Goal: Task Accomplishment & Management: Manage account settings

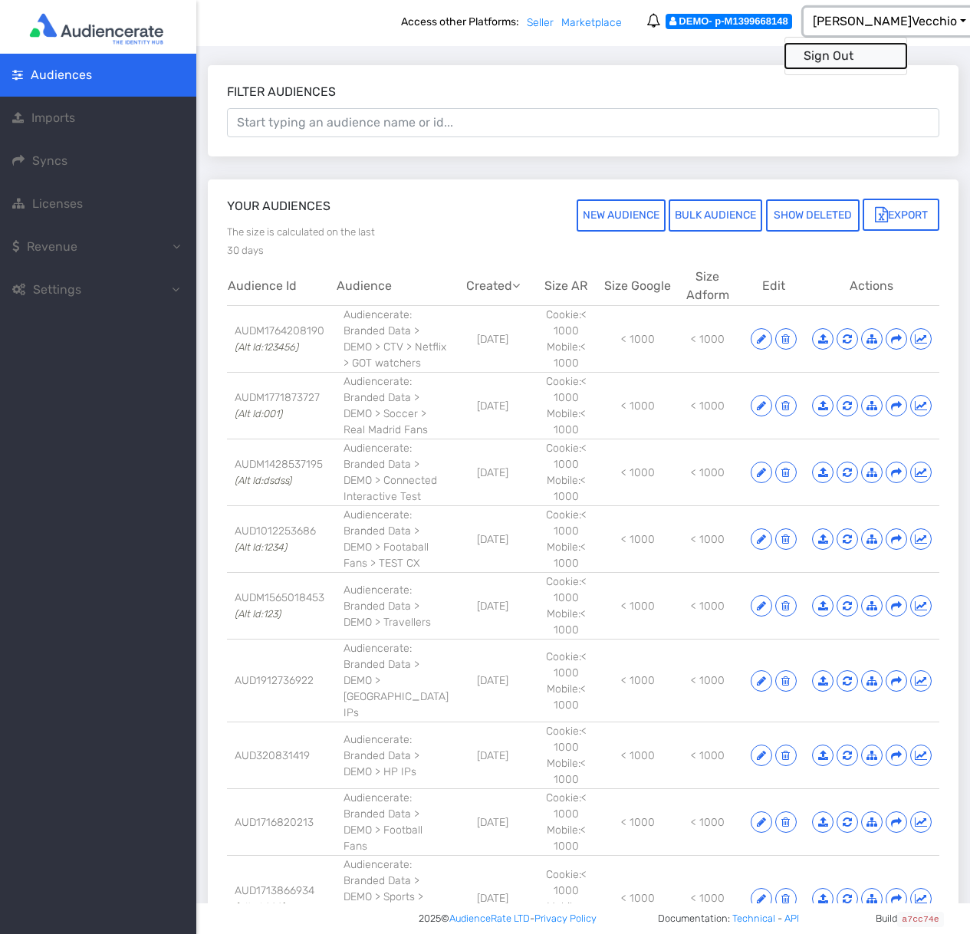
click at [886, 52] on button "Sign Out" at bounding box center [845, 56] width 121 height 25
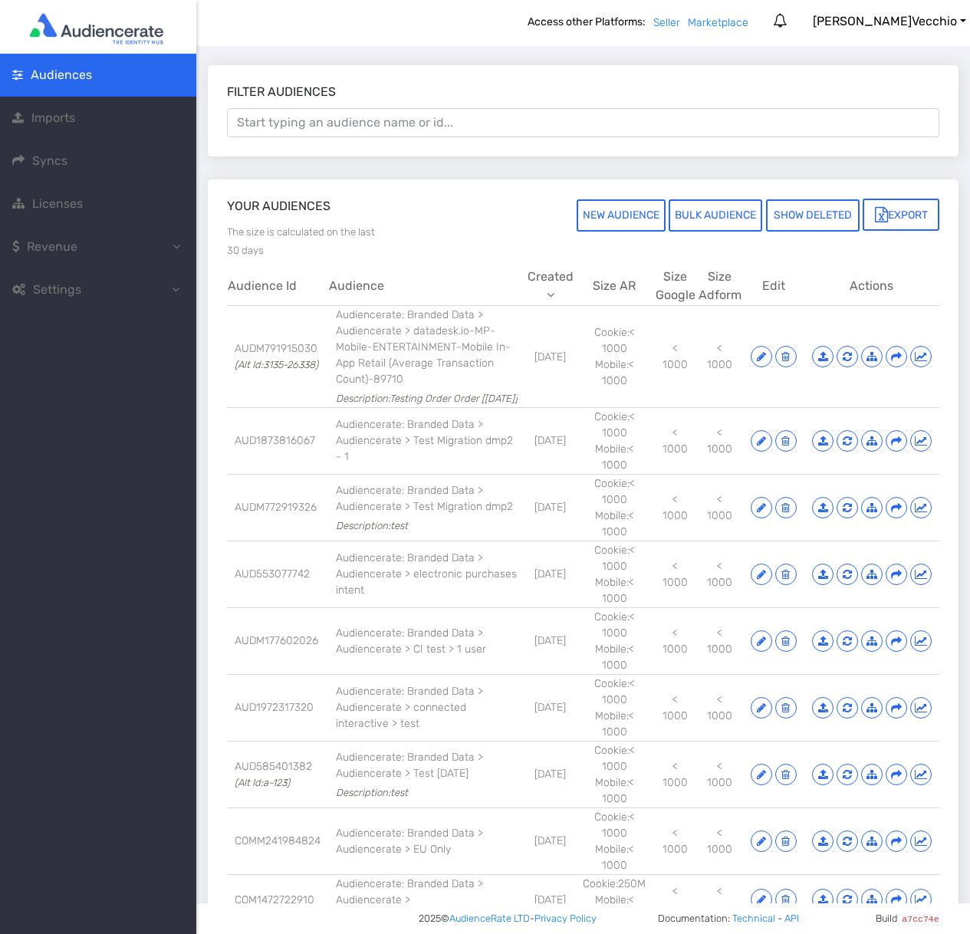
click at [92, 294] on span "Settings" at bounding box center [53, 290] width 83 height 18
click at [81, 317] on link "Account" at bounding box center [98, 332] width 196 height 43
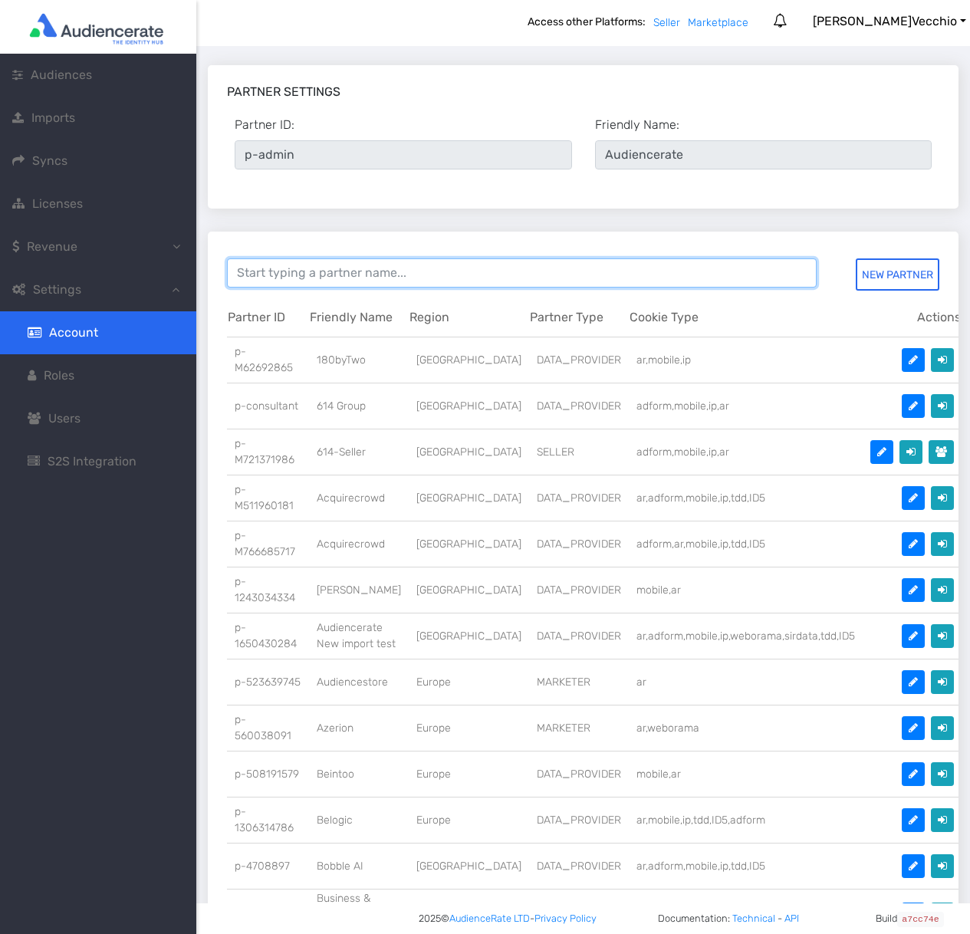
click at [292, 268] on input at bounding box center [522, 272] width 590 height 29
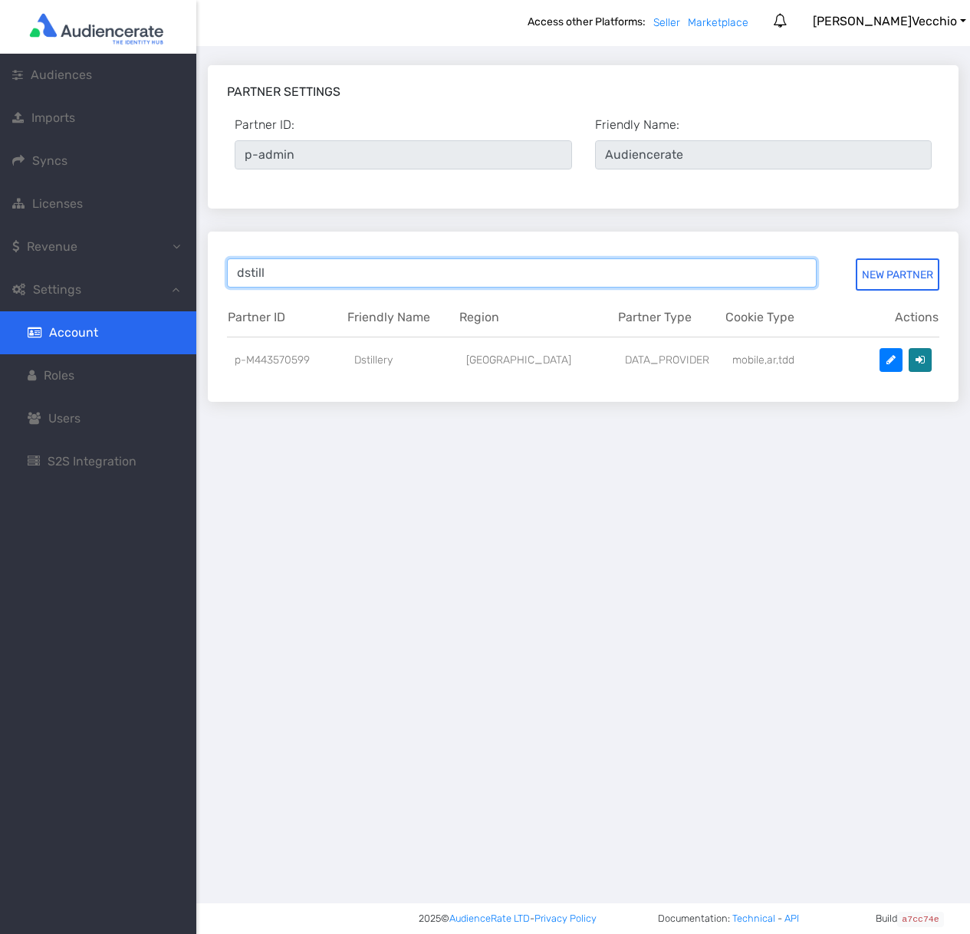
type input "dstill"
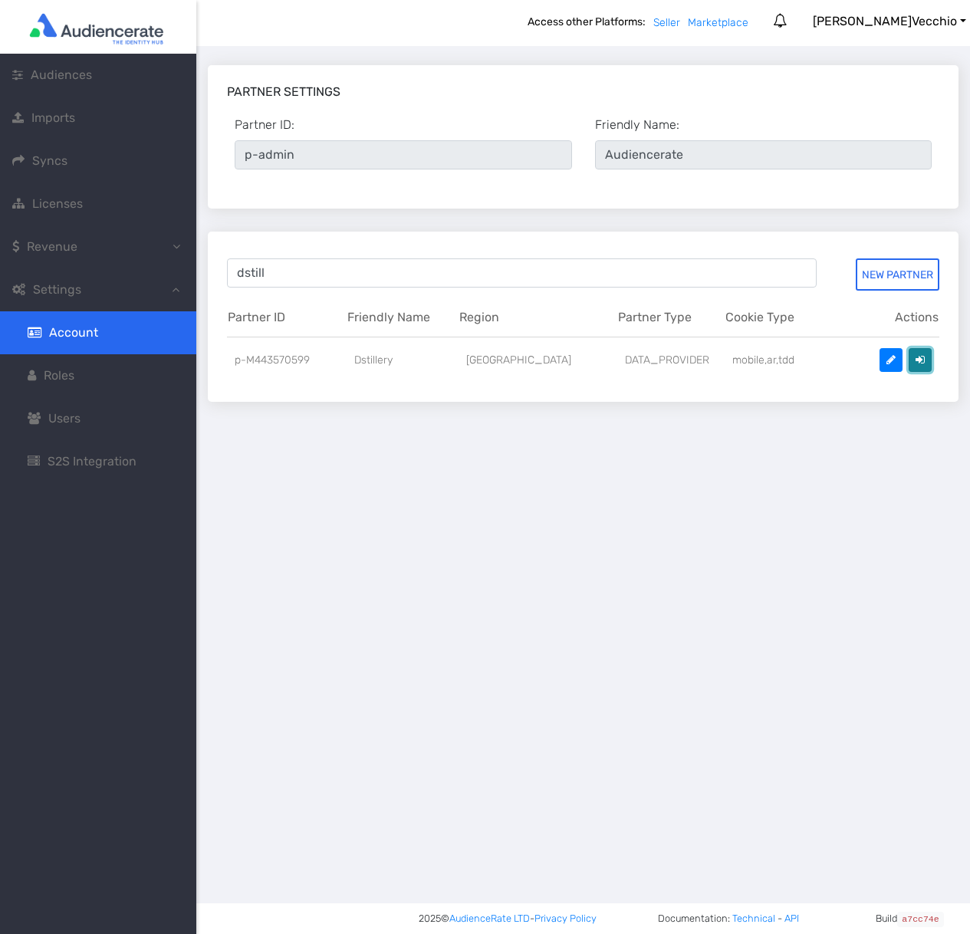
click at [920, 361] on button at bounding box center [920, 360] width 23 height 24
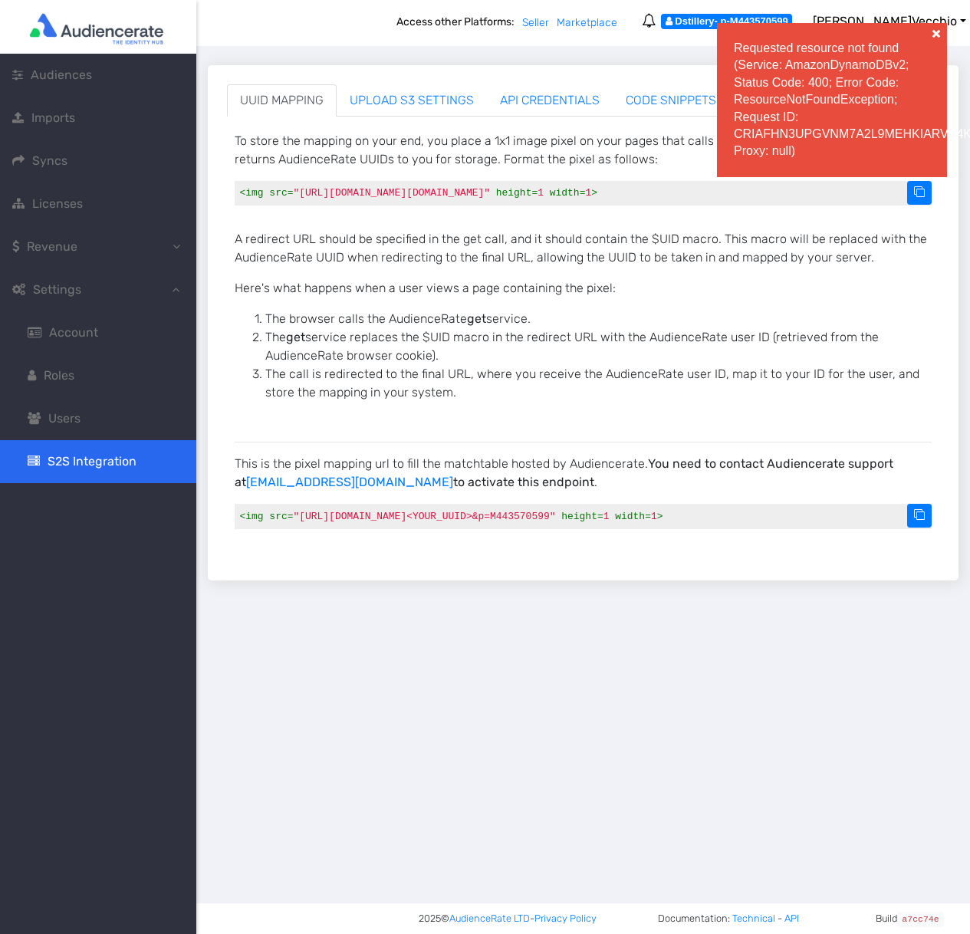
click at [933, 29] on span at bounding box center [936, 33] width 15 height 15
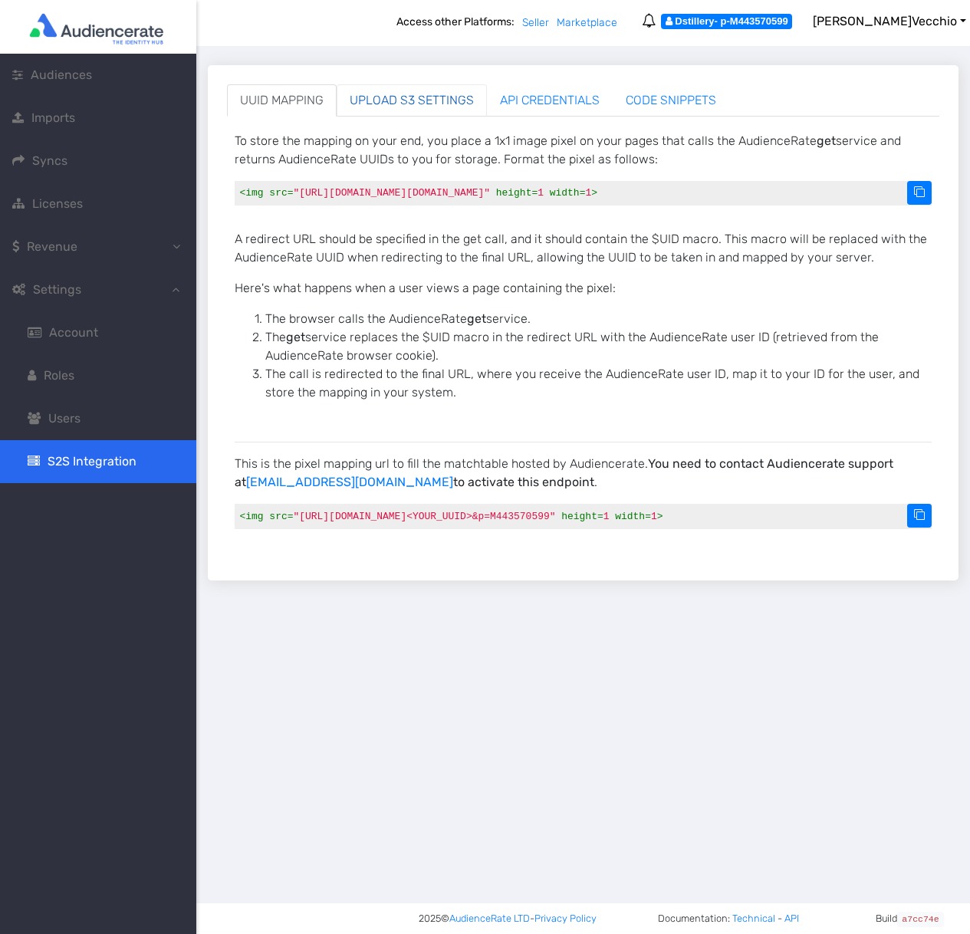
click at [422, 94] on link "UPLOAD S3 SETTINGS" at bounding box center [412, 100] width 150 height 32
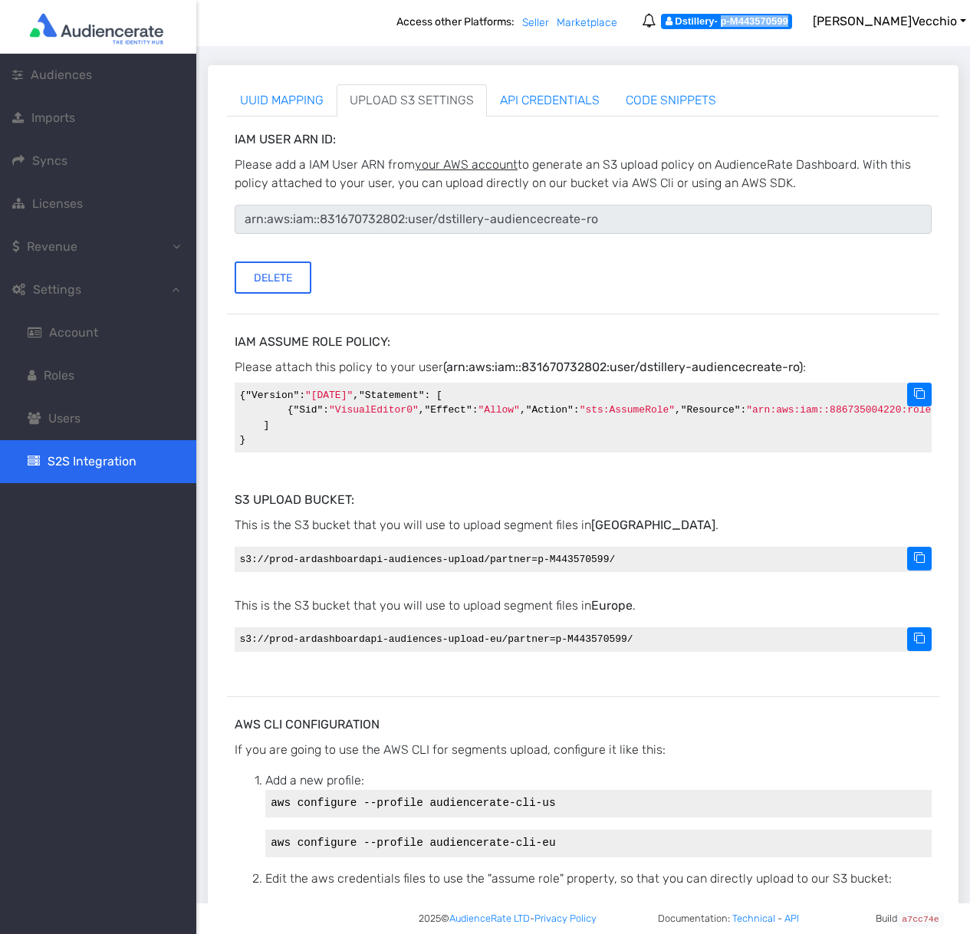
drag, startPoint x: 768, startPoint y: 25, endPoint x: 843, endPoint y: 26, distance: 74.4
click at [791, 26] on div "Dstillery - p-M443570599" at bounding box center [726, 21] width 130 height 15
copy div "p-M443570599"
click at [882, 24] on span "[PERSON_NAME]" at bounding box center [885, 21] width 144 height 15
click at [880, 55] on button "Sign Out" at bounding box center [845, 56] width 121 height 25
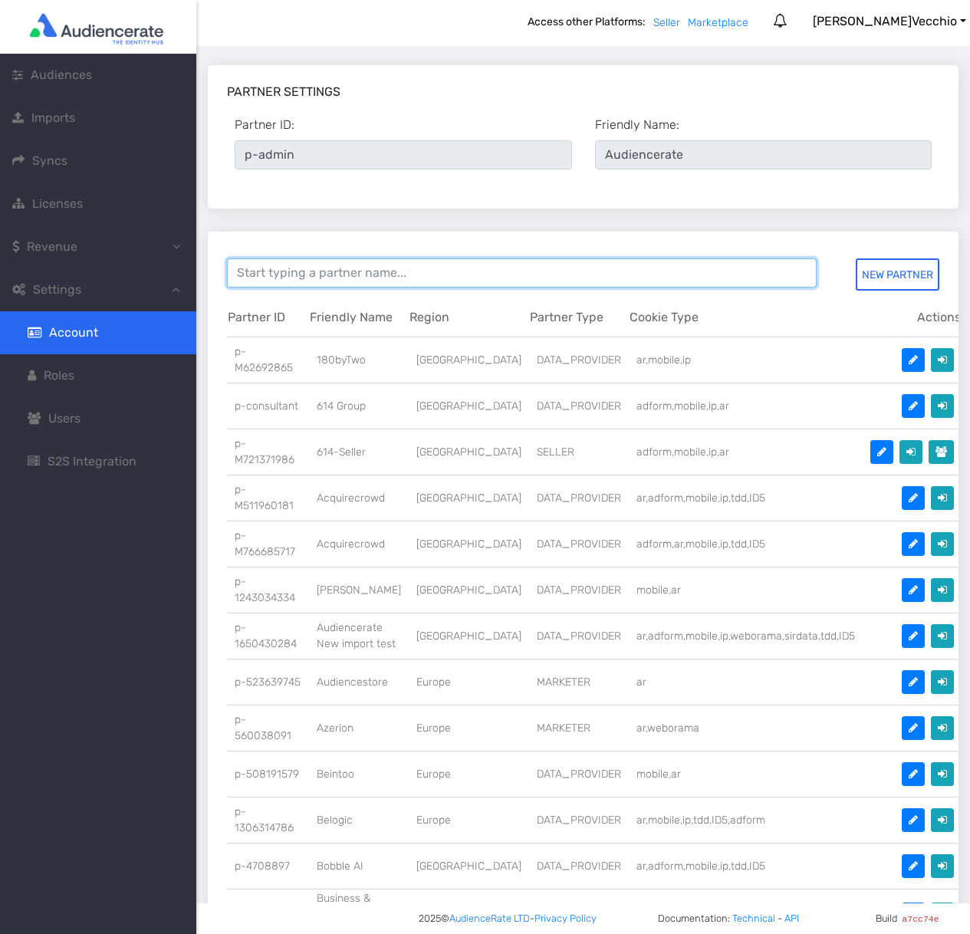
click at [321, 280] on input at bounding box center [522, 272] width 590 height 29
type input "connect"
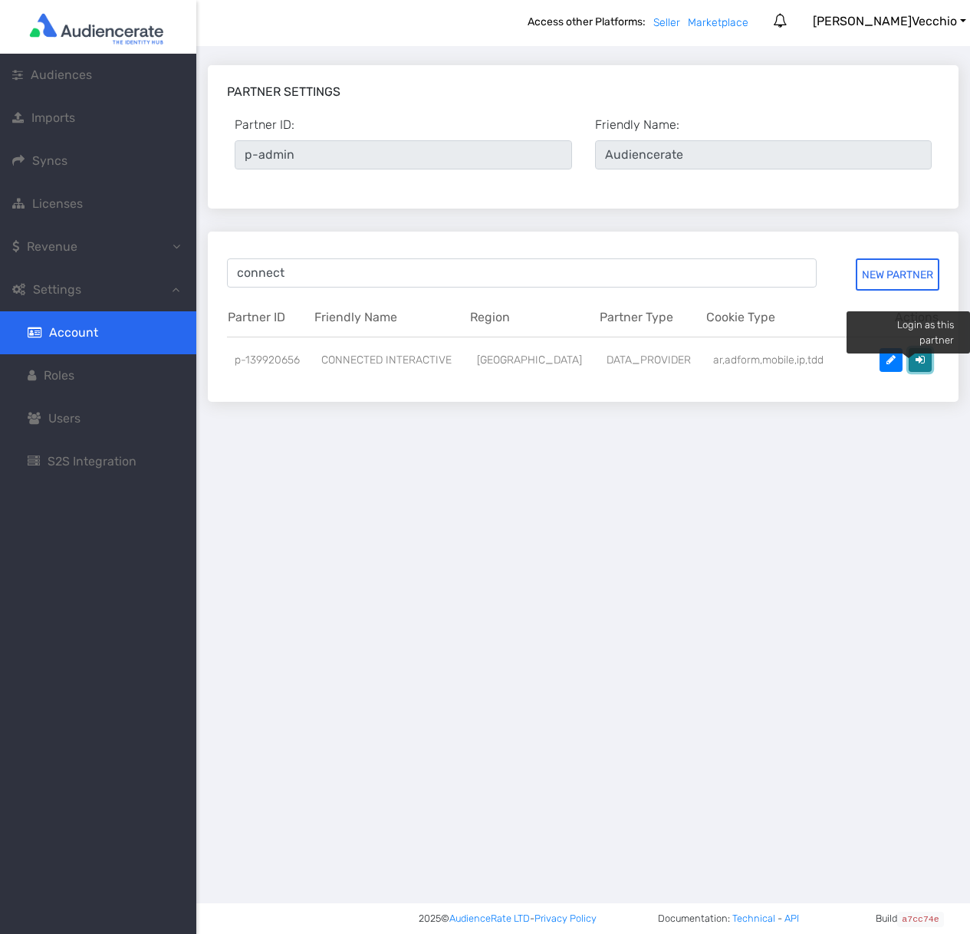
click at [916, 364] on icon at bounding box center [920, 359] width 9 height 11
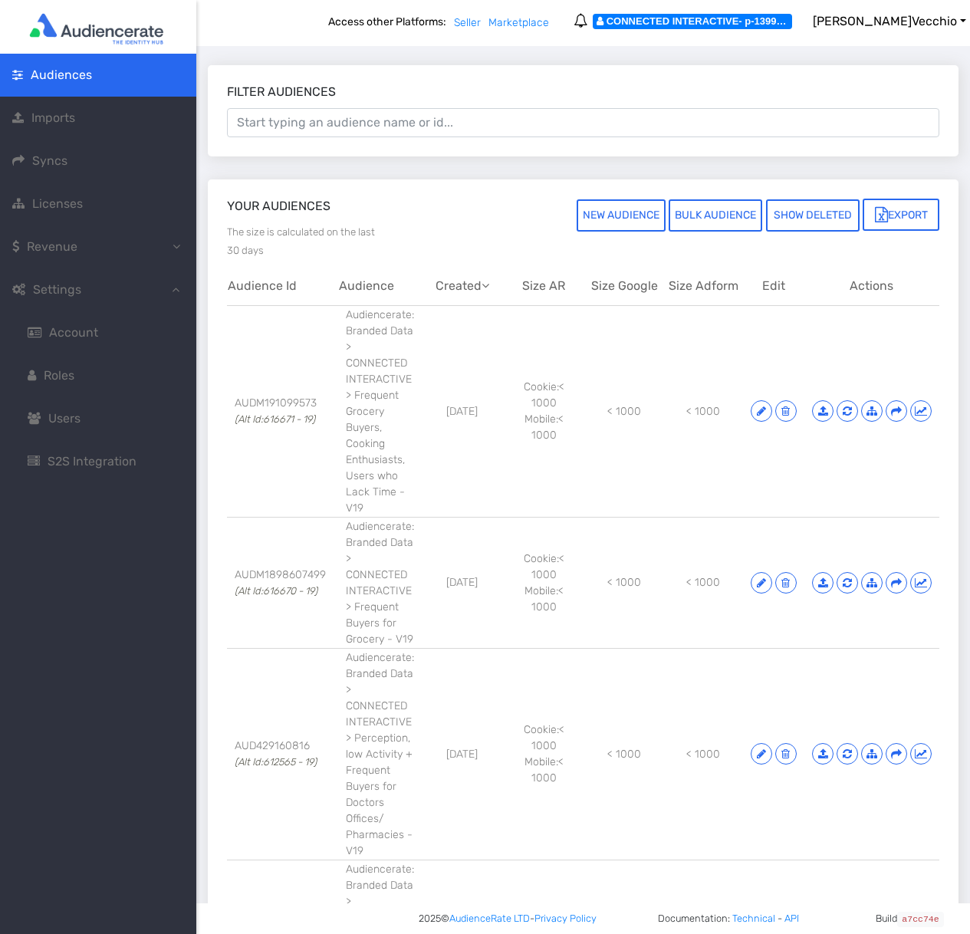
click at [65, 471] on span "S2S Integration" at bounding box center [82, 461] width 109 height 18
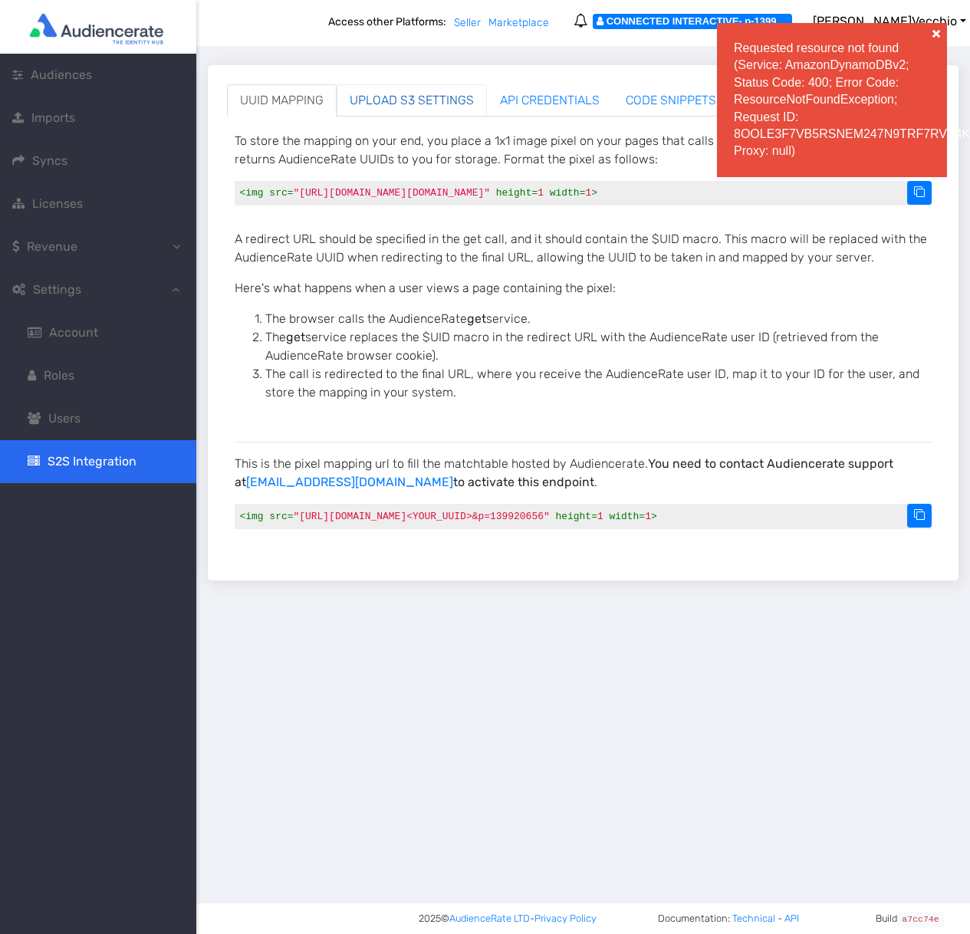
click at [419, 114] on link "UPLOAD S3 SETTINGS" at bounding box center [412, 100] width 150 height 32
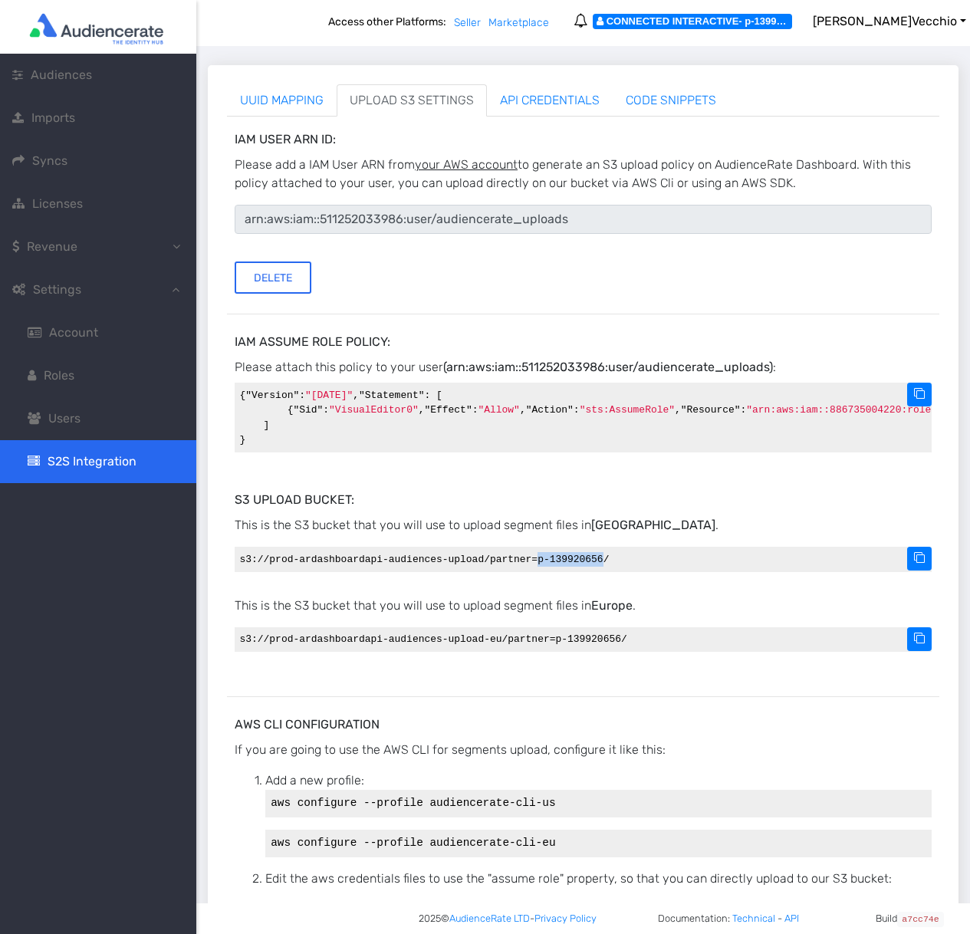
drag, startPoint x: 538, startPoint y: 664, endPoint x: 604, endPoint y: 663, distance: 65.2
click at [604, 571] on code "s3://prod-ardashboardapi-audiences-upload/partner=p-139920656/" at bounding box center [583, 559] width 697 height 25
copy code "p-139920656"
click at [792, 19] on div "CONNECTED INTERACTIVE - p-139920656" at bounding box center [692, 21] width 199 height 15
click at [880, 25] on span "Enrico Vecchio" at bounding box center [885, 21] width 144 height 15
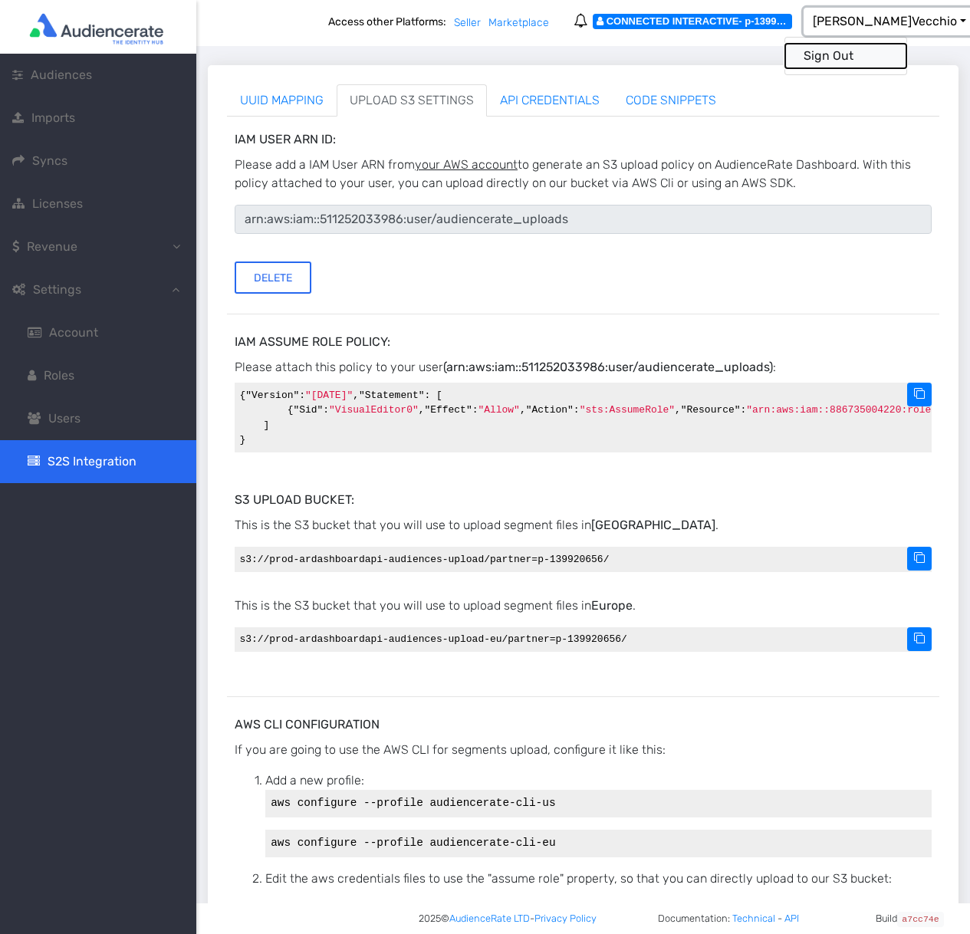
click at [862, 64] on button "Sign Out" at bounding box center [845, 56] width 121 height 25
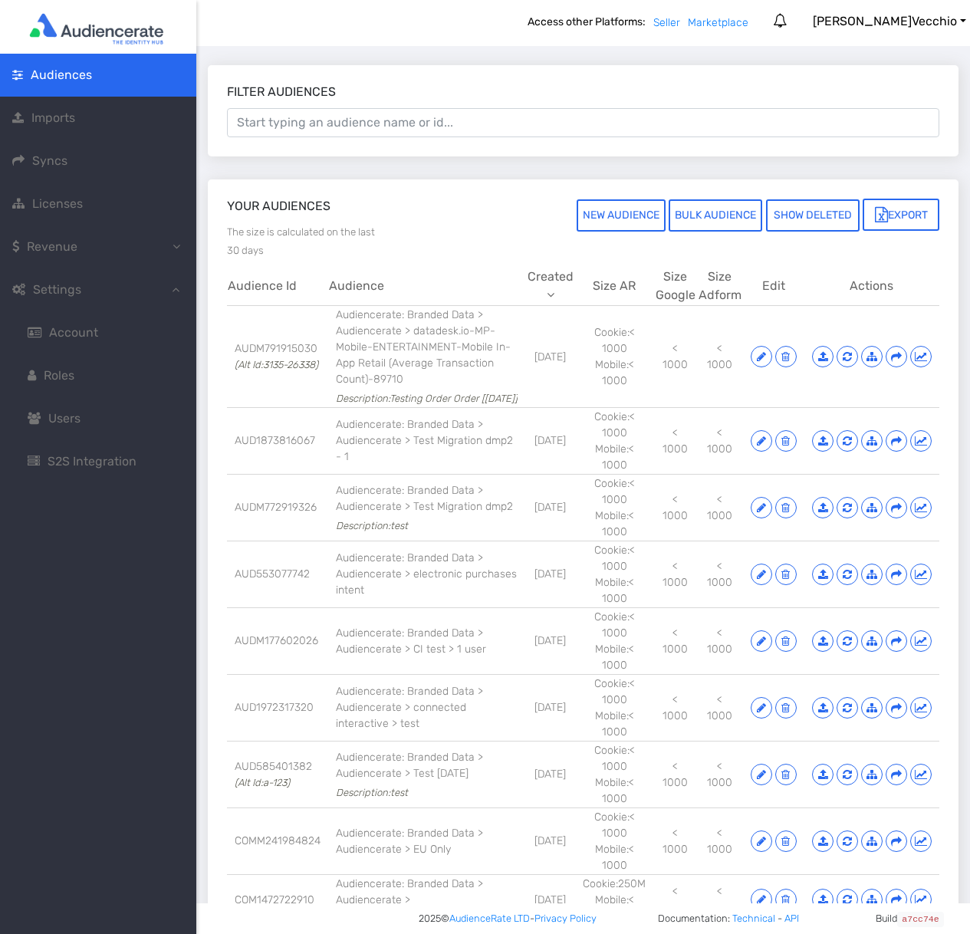
click at [81, 317] on link "Account" at bounding box center [98, 332] width 196 height 43
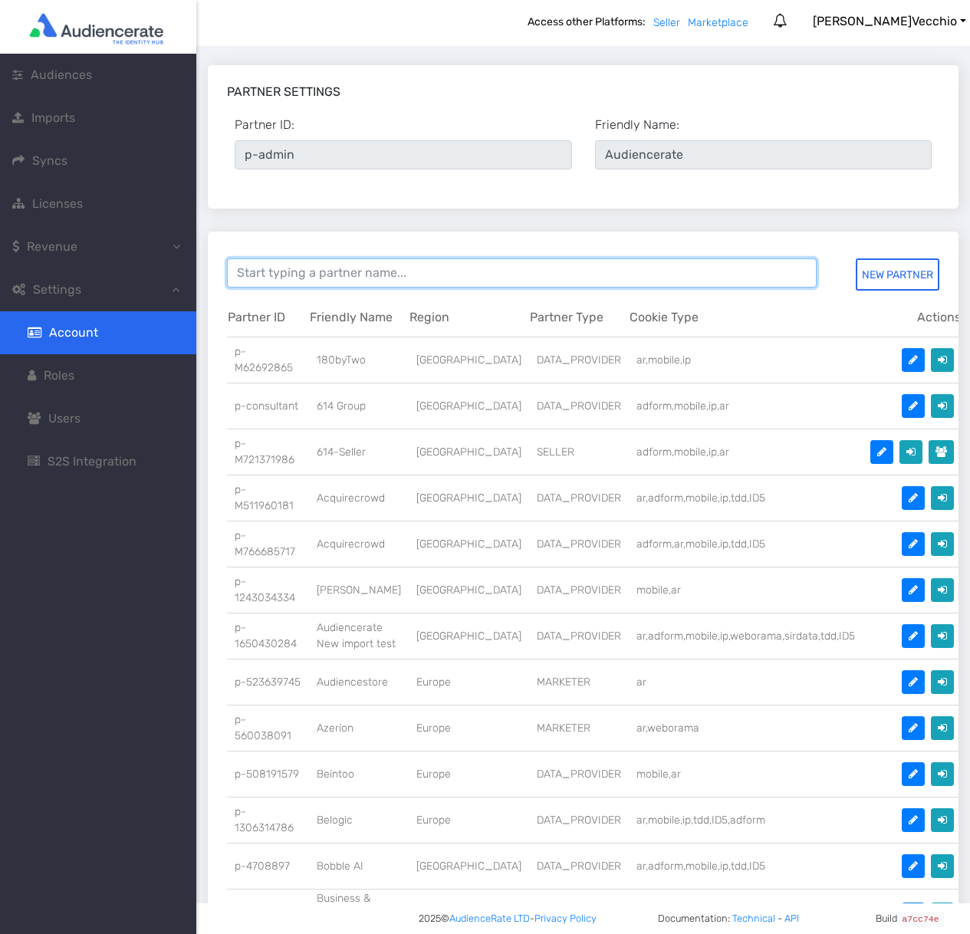
click at [311, 275] on input at bounding box center [522, 272] width 590 height 29
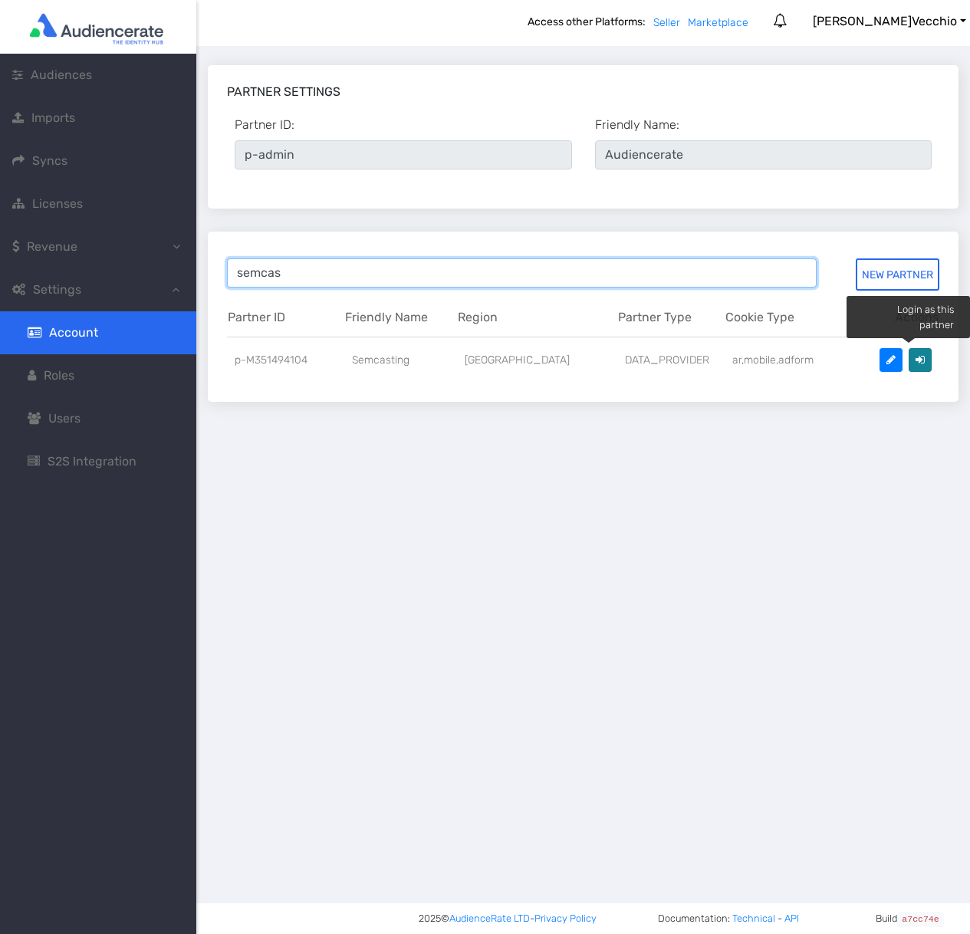
type input "semcas"
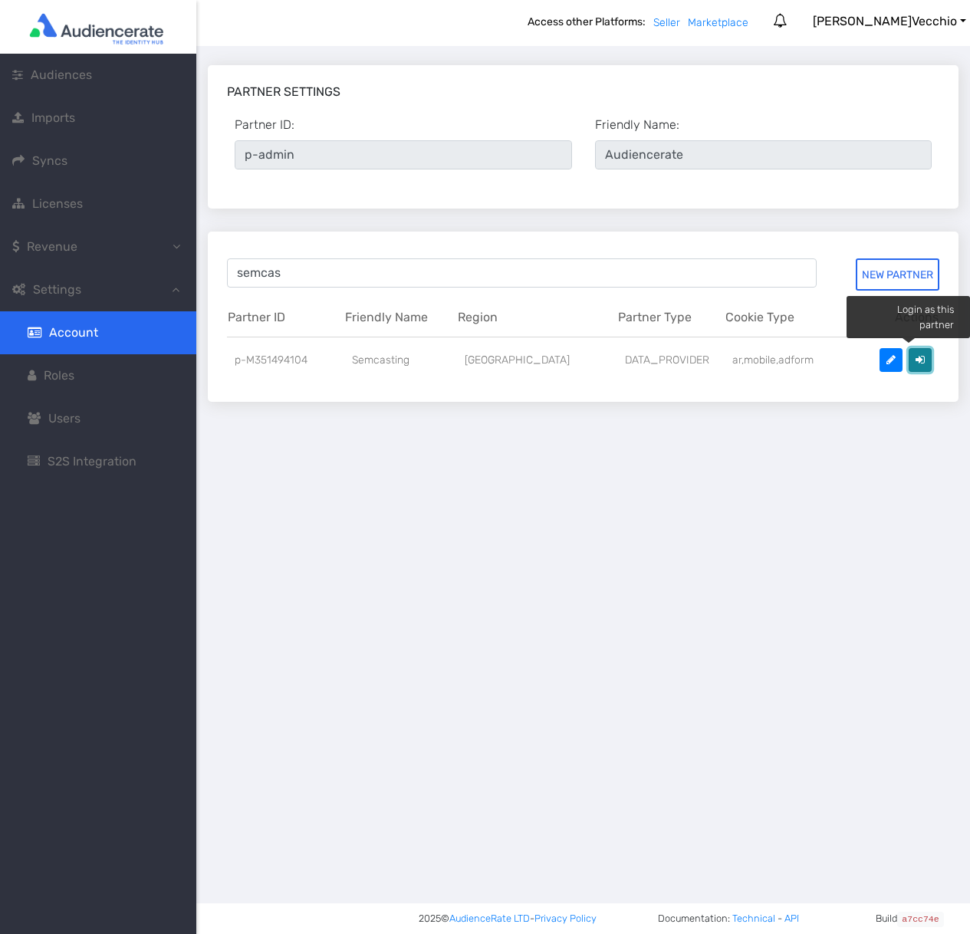
click at [916, 356] on icon at bounding box center [920, 359] width 9 height 11
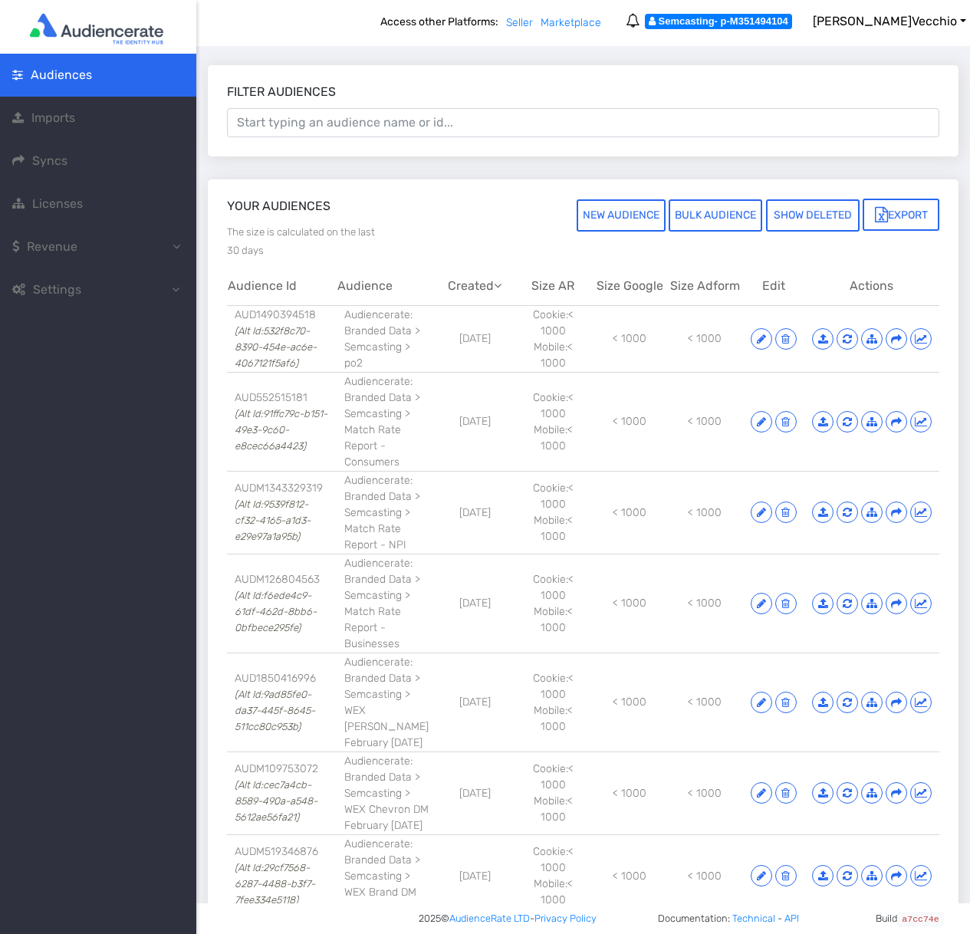
click at [151, 288] on link "Settings" at bounding box center [98, 289] width 196 height 43
click at [136, 322] on link "Account" at bounding box center [98, 332] width 196 height 43
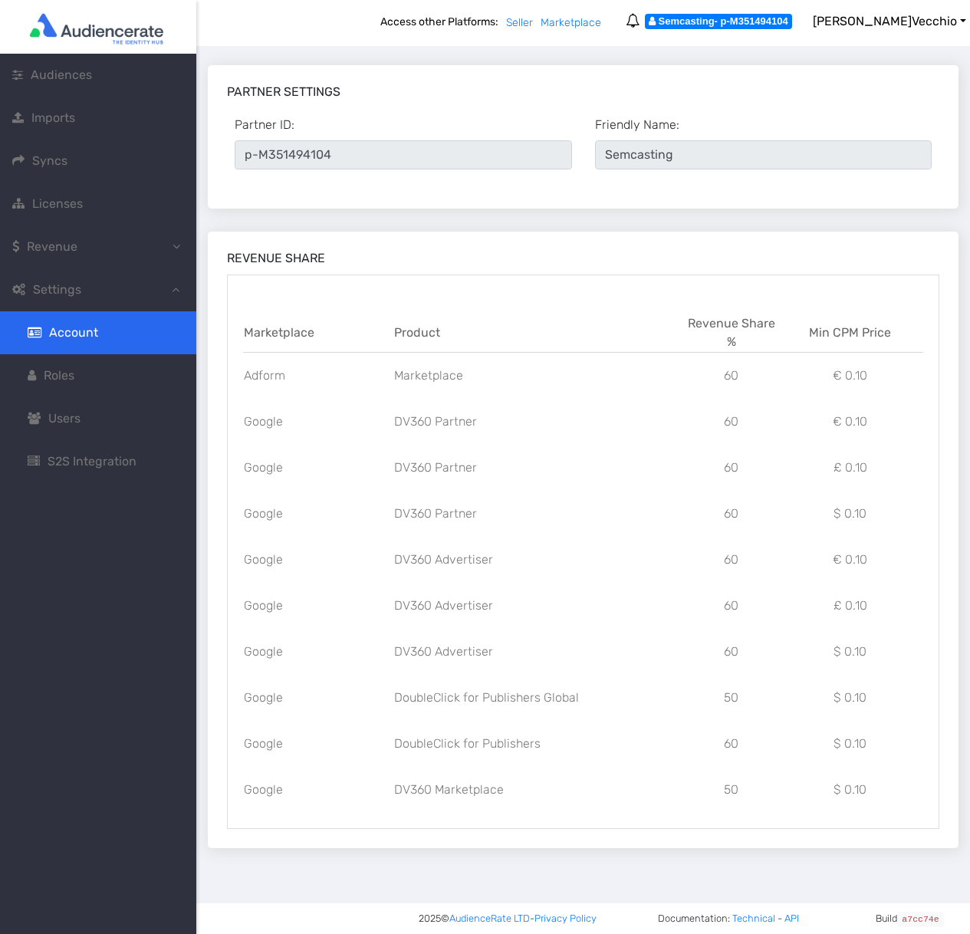
click at [90, 470] on span "S2S Integration" at bounding box center [82, 461] width 109 height 18
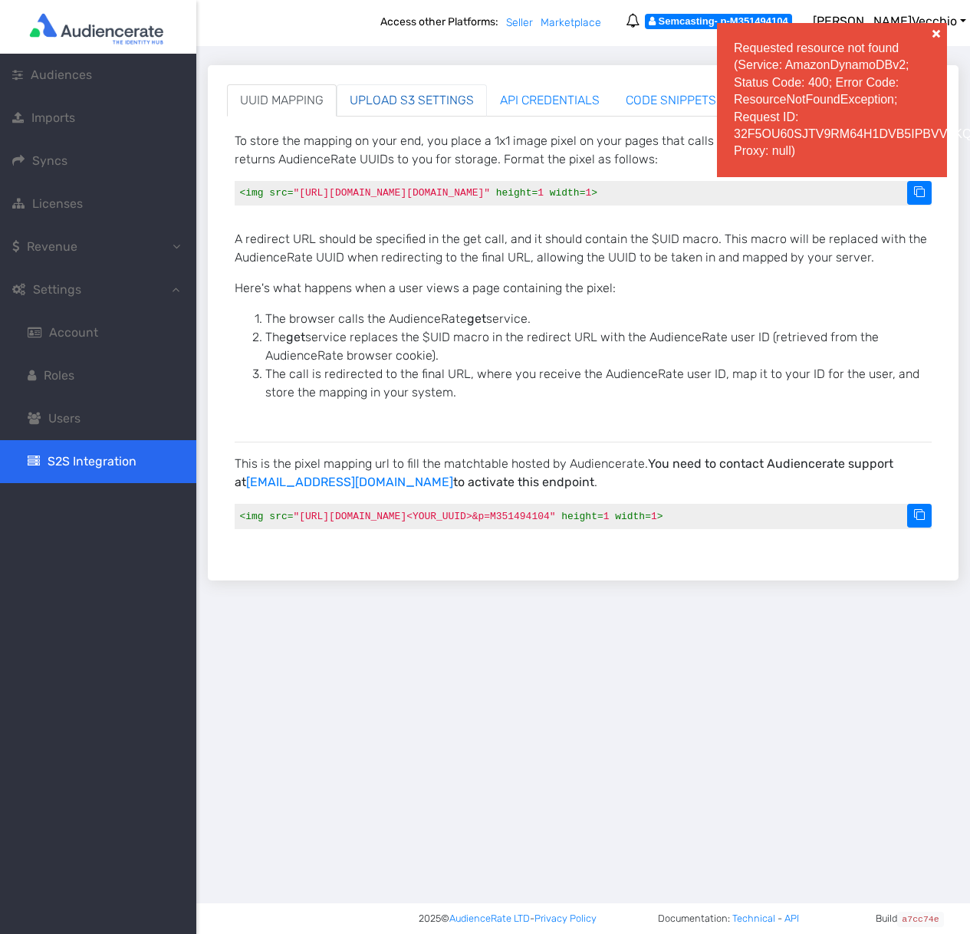
click at [414, 105] on link "UPLOAD S3 SETTINGS" at bounding box center [412, 100] width 150 height 32
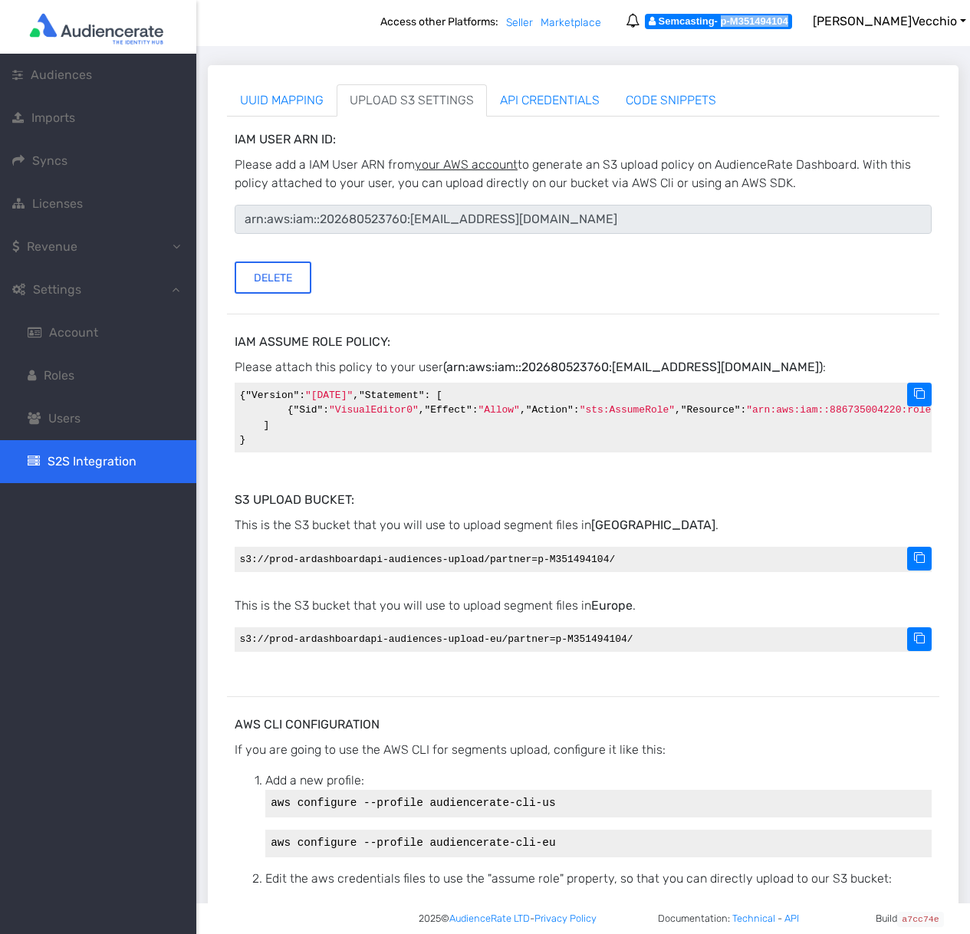
drag, startPoint x: 769, startPoint y: 24, endPoint x: 840, endPoint y: 22, distance: 70.6
click at [792, 22] on div "Semcasting - p-M351494104" at bounding box center [718, 21] width 147 height 15
copy div "p-M351494104"
click at [903, 18] on span "Enrico Vecchio" at bounding box center [885, 21] width 144 height 15
click at [902, 48] on button "Sign Out" at bounding box center [845, 56] width 121 height 25
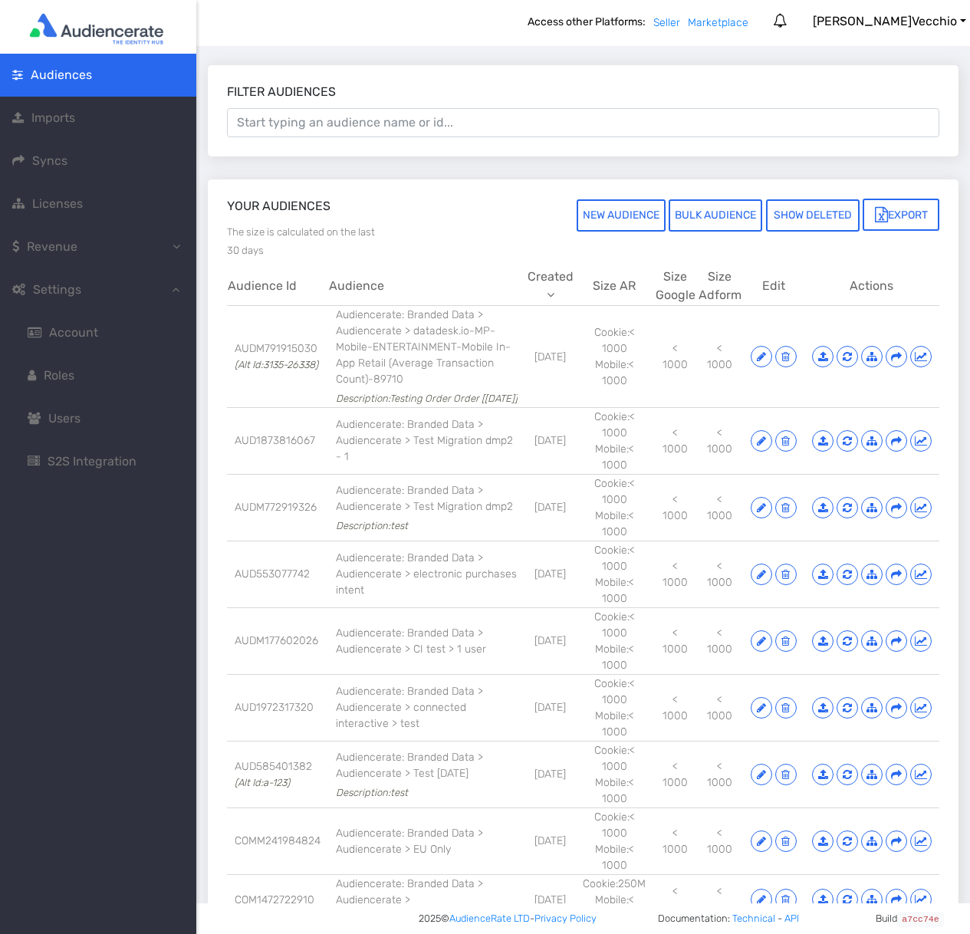
click at [93, 469] on span "S2S Integration" at bounding box center [92, 461] width 89 height 15
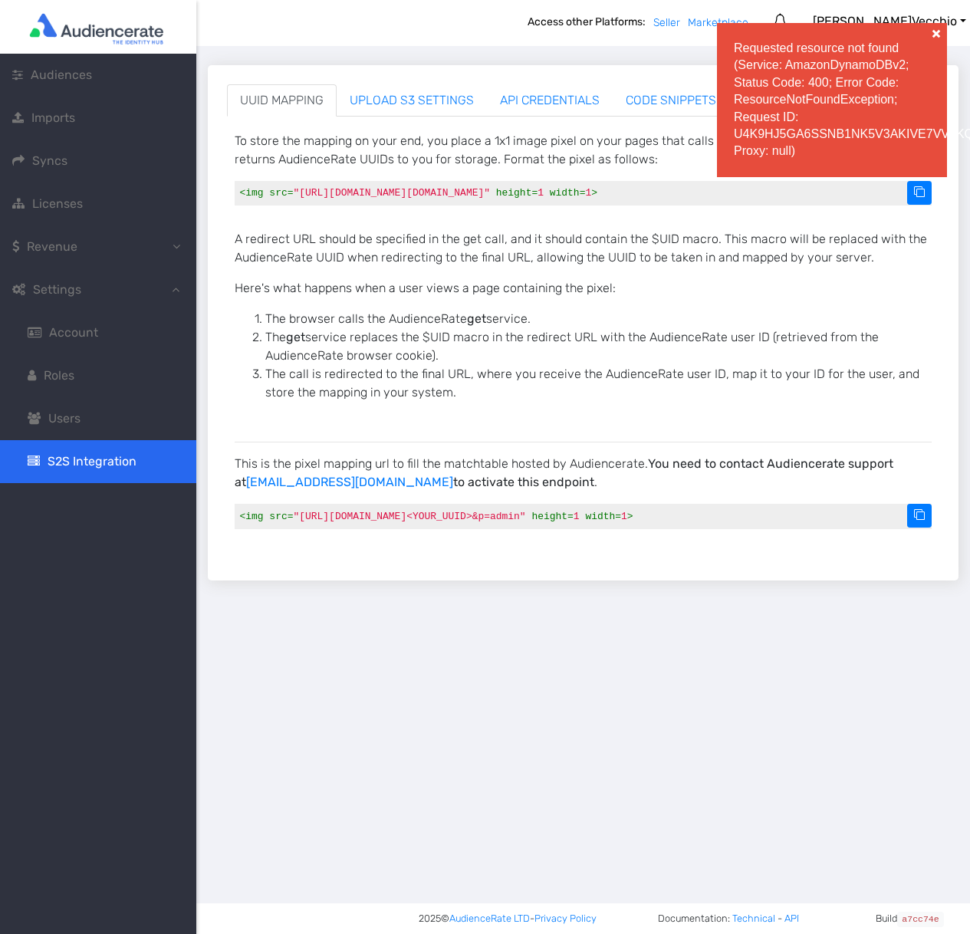
click at [931, 31] on span at bounding box center [936, 33] width 15 height 15
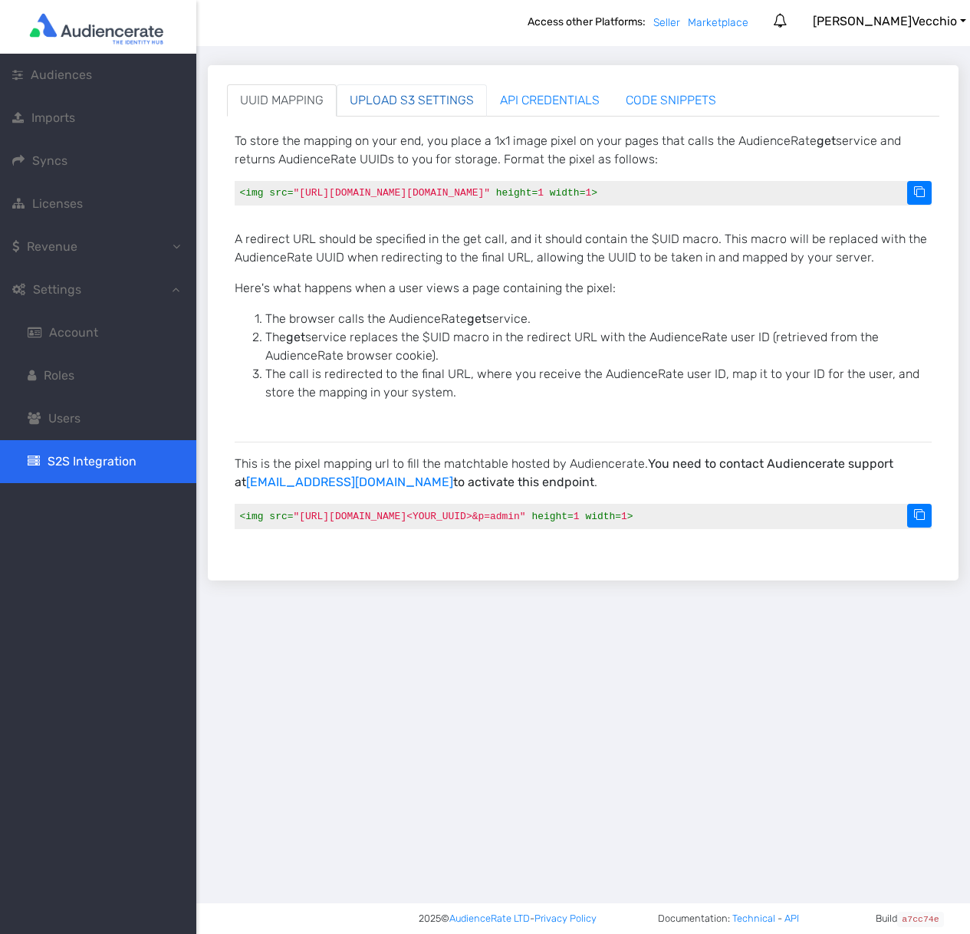
click at [436, 110] on link "UPLOAD S3 SETTINGS" at bounding box center [412, 100] width 150 height 32
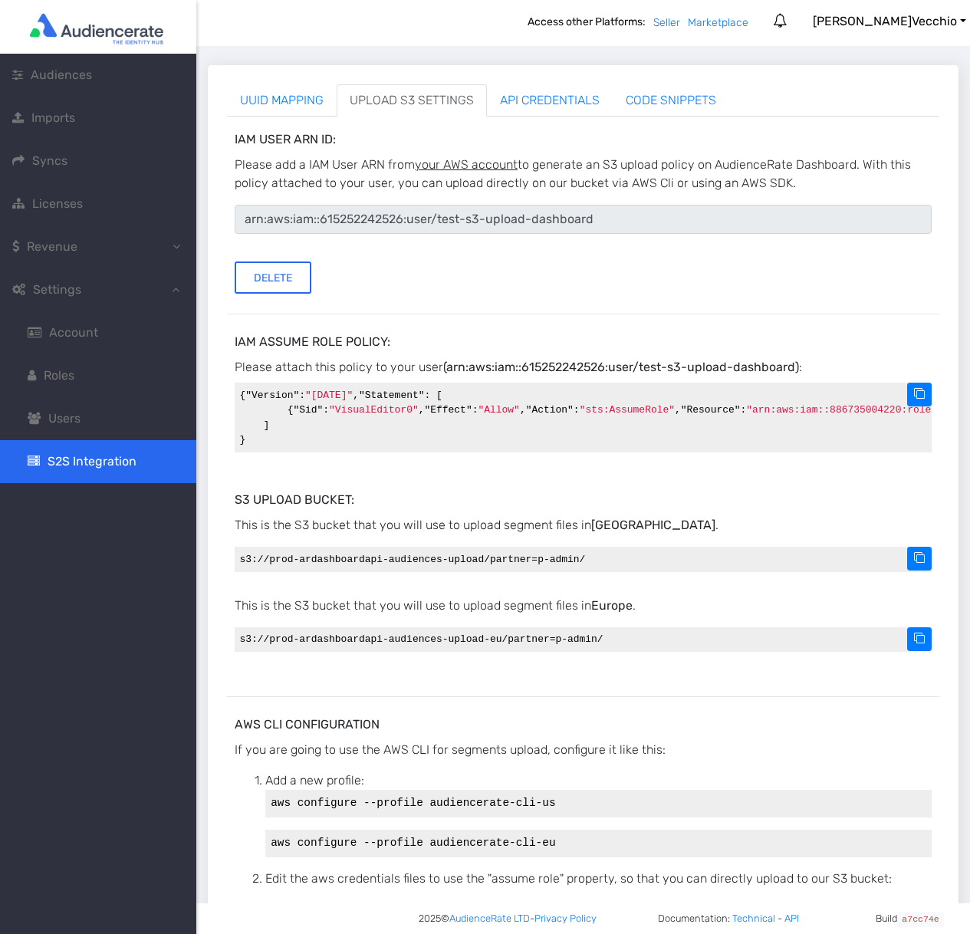
click at [90, 343] on link "Account" at bounding box center [98, 332] width 196 height 43
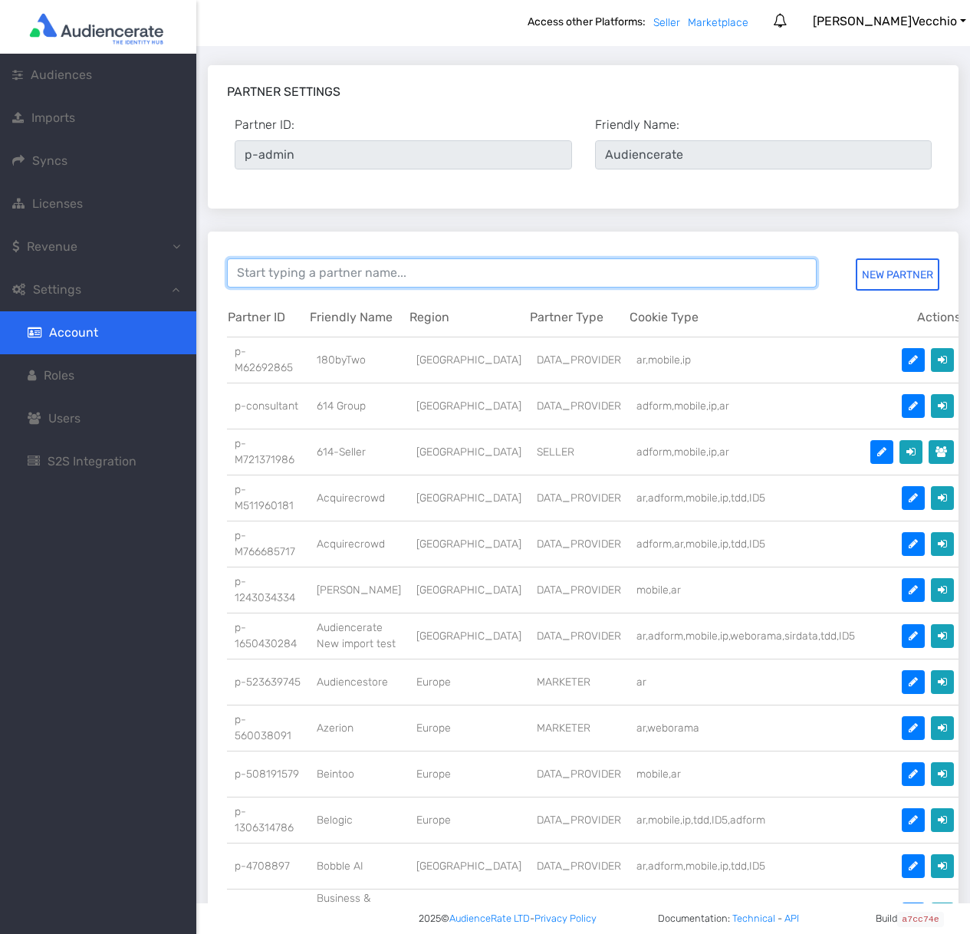
click at [390, 267] on input at bounding box center [522, 272] width 590 height 29
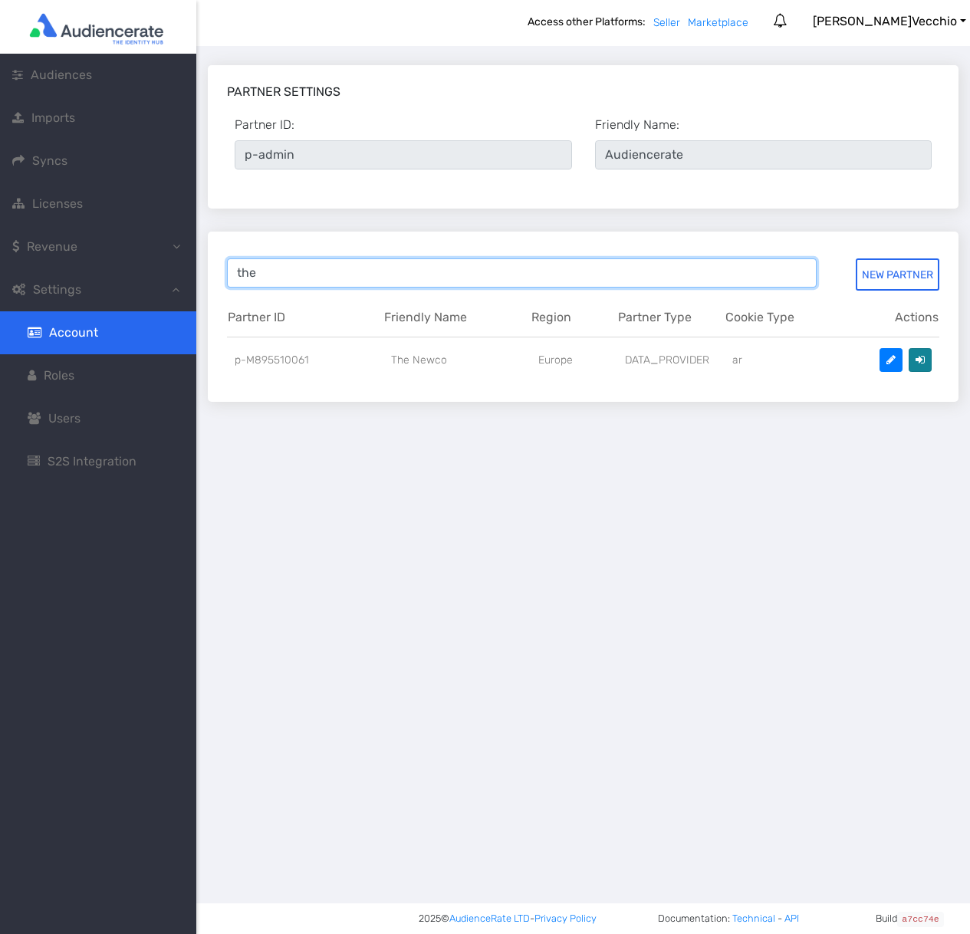
type input "the"
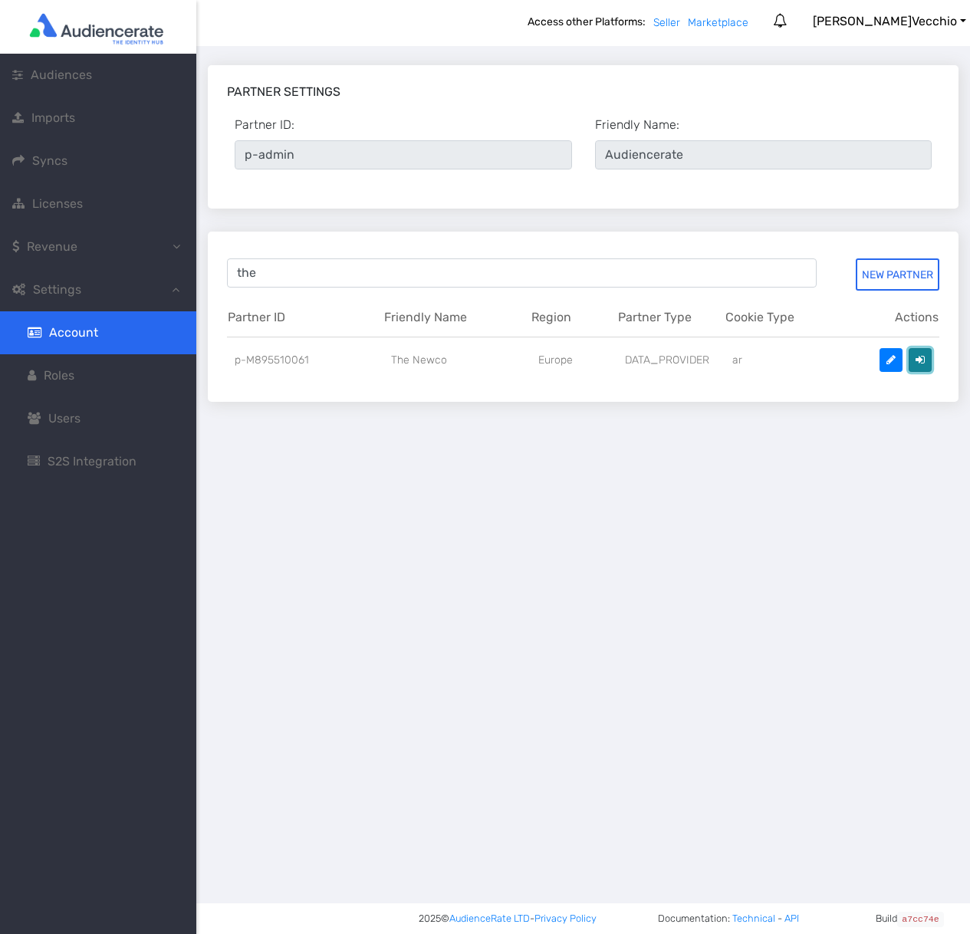
click at [914, 364] on button at bounding box center [920, 360] width 23 height 24
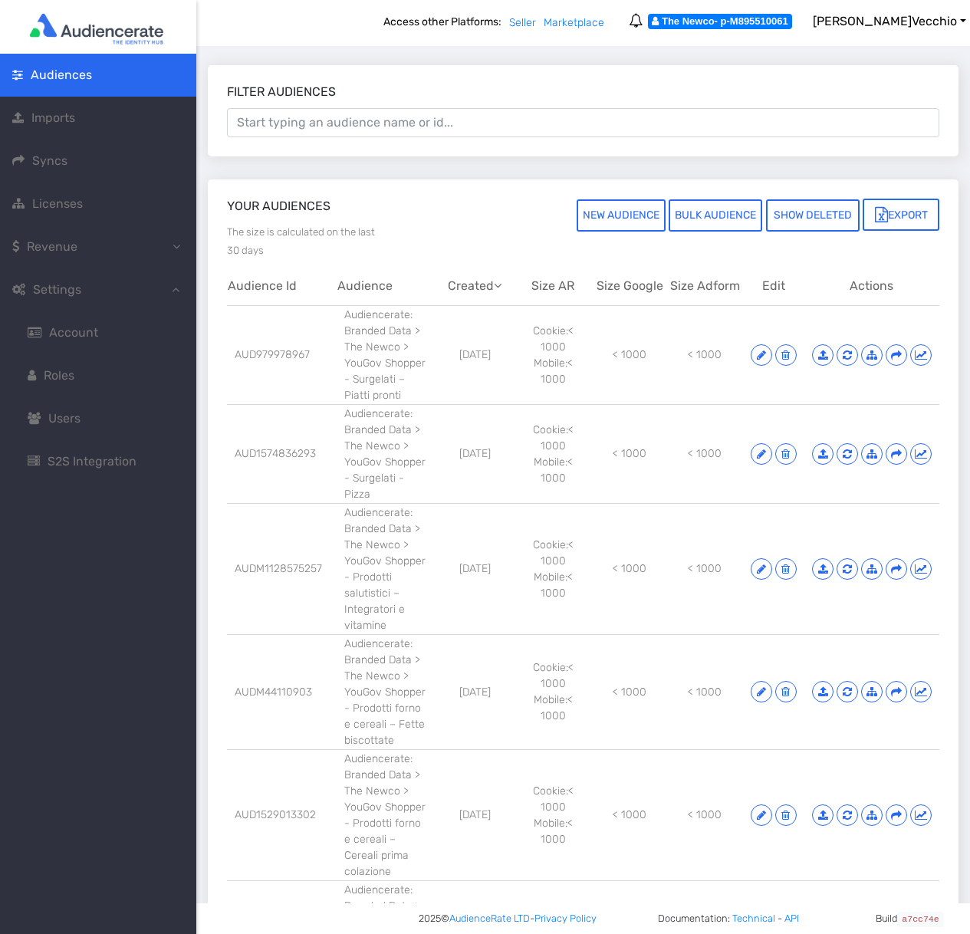
click at [91, 454] on span "S2S Integration" at bounding box center [82, 461] width 109 height 18
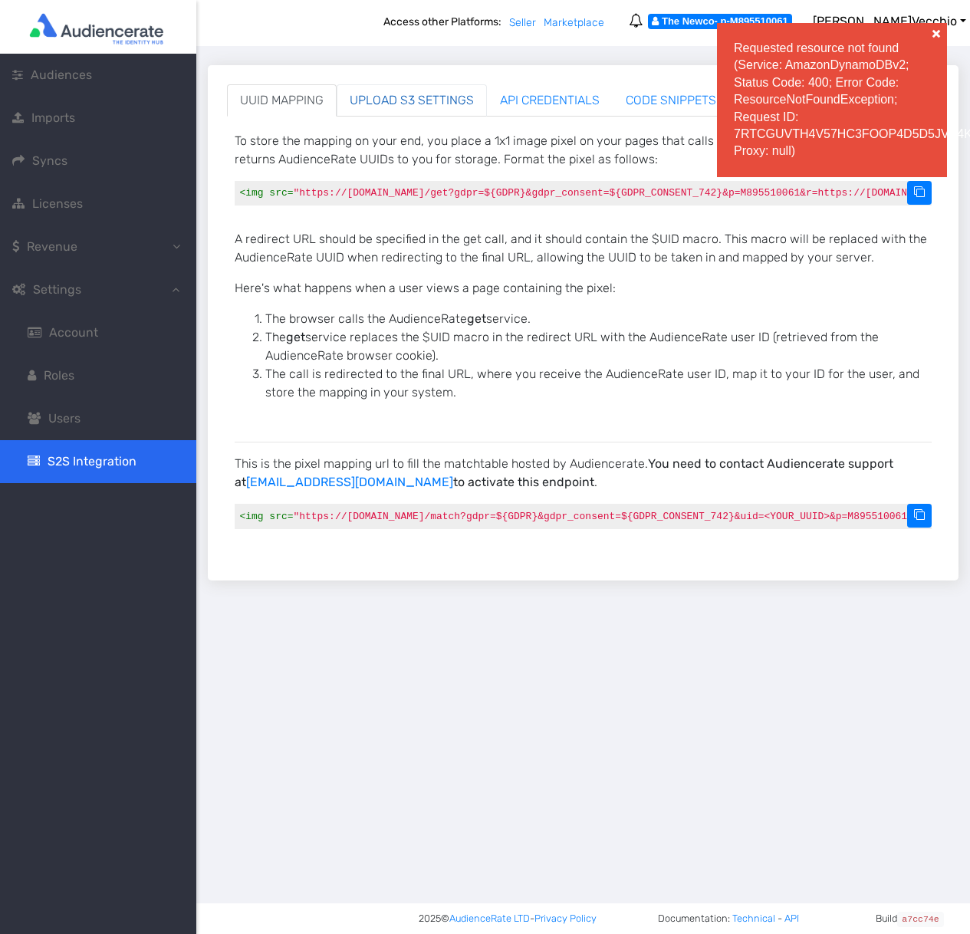
click at [444, 97] on link "UPLOAD S3 SETTINGS" at bounding box center [412, 100] width 150 height 32
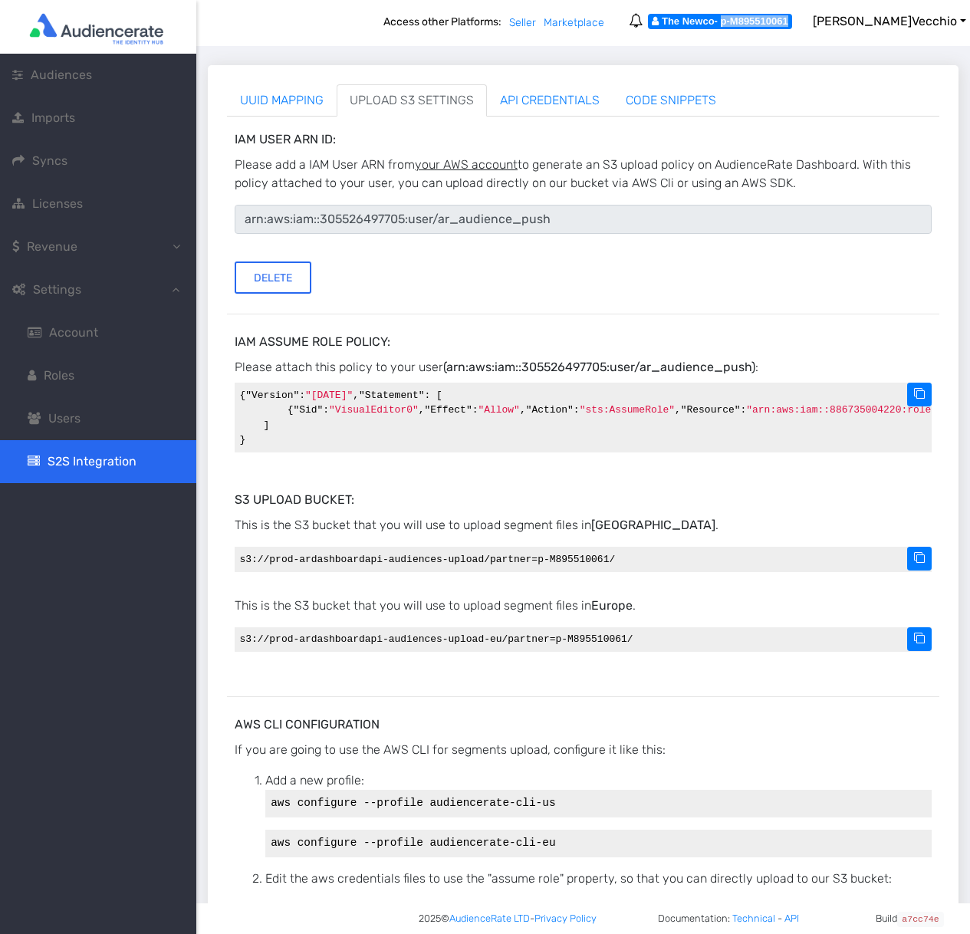
drag, startPoint x: 771, startPoint y: 21, endPoint x: 839, endPoint y: 17, distance: 68.4
click at [792, 17] on div "The Newco - p-M895510061" at bounding box center [720, 21] width 144 height 15
copy div "p-M895510061"
